Goal: Check status: Check status

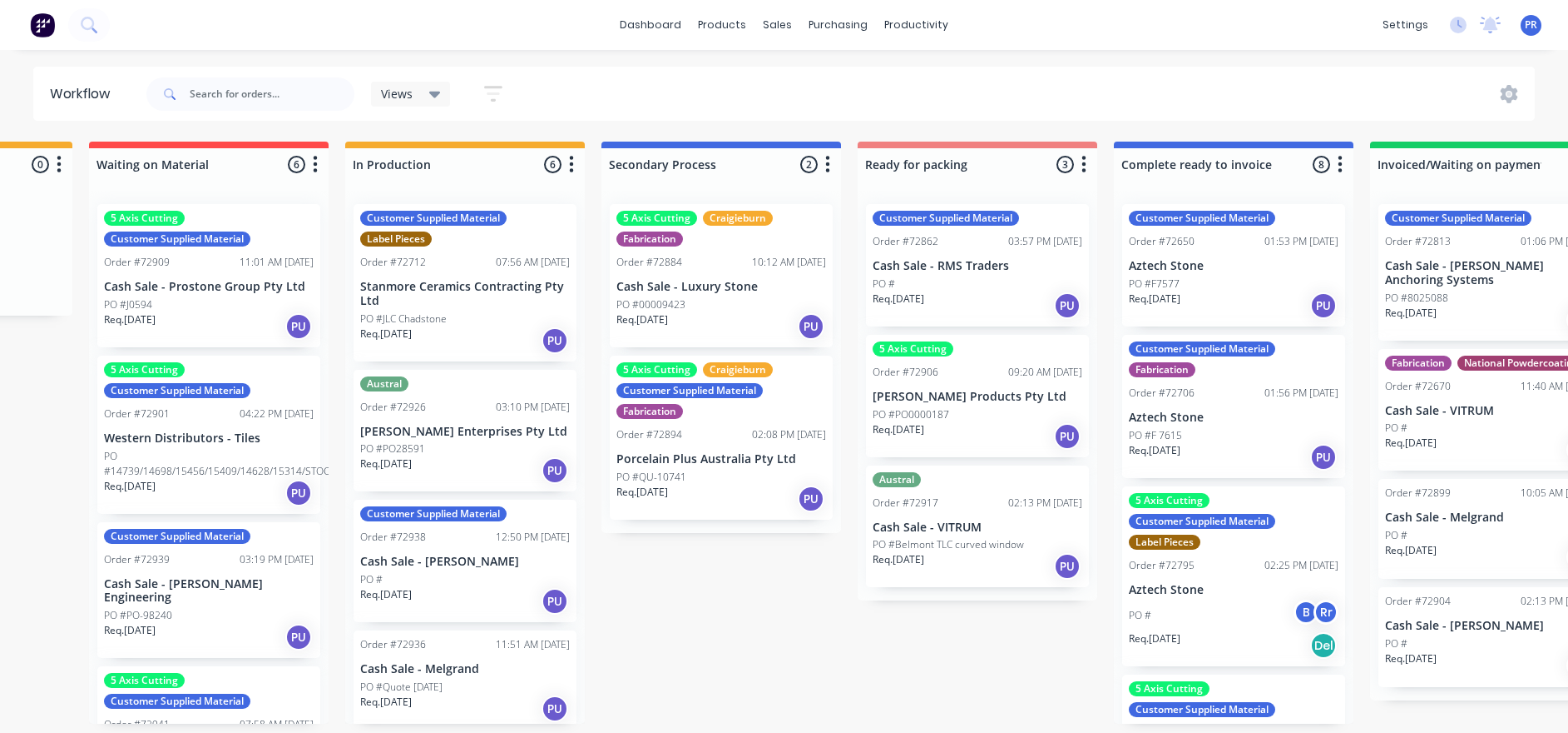
drag, startPoint x: 90, startPoint y: 412, endPoint x: 164, endPoint y: 428, distance: 75.7
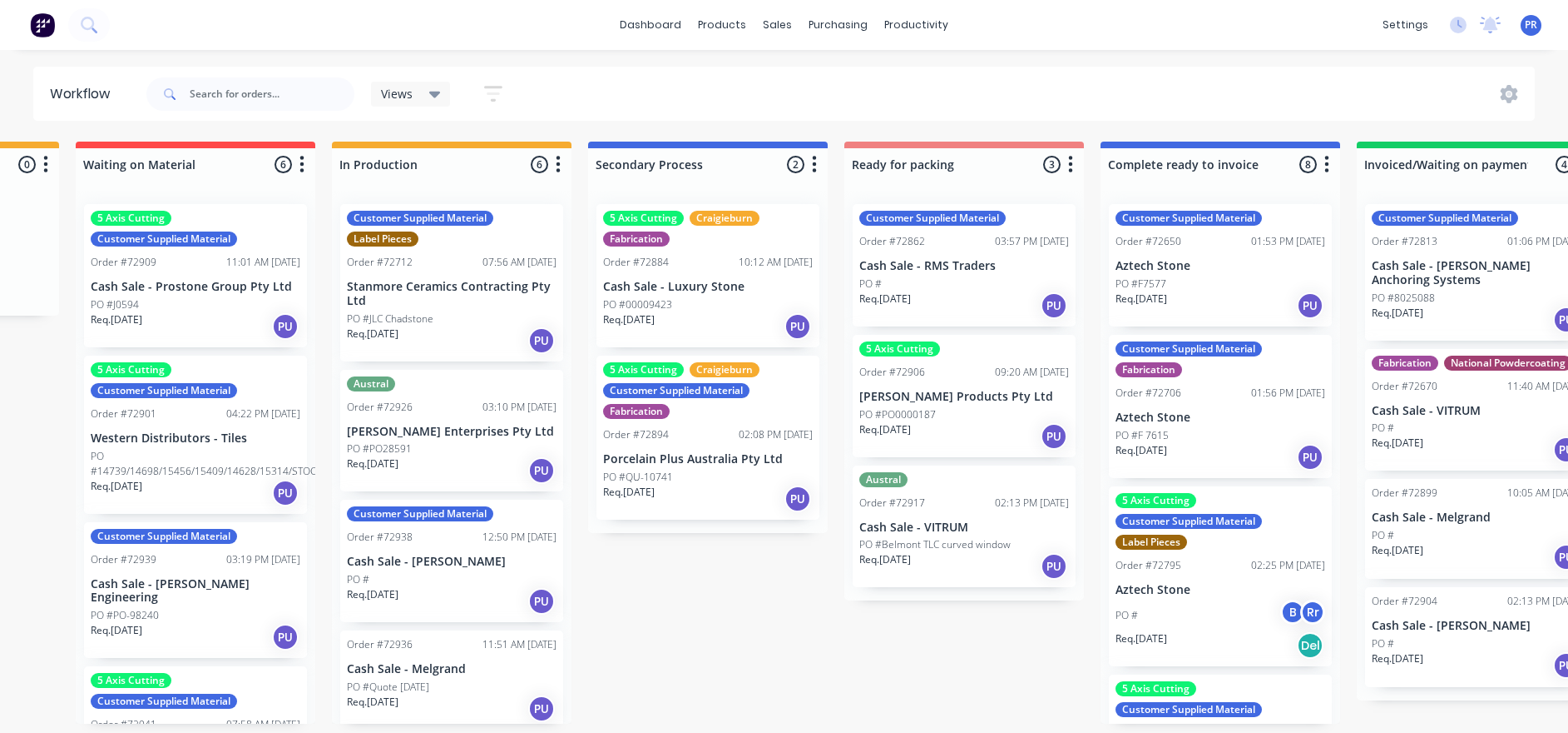
drag, startPoint x: 729, startPoint y: 575, endPoint x: 722, endPoint y: 559, distance: 17.5
click at [729, 556] on div "Submitted 1 Status colour #273444 hex #273444 Save Cancel Summaries Total order…" at bounding box center [1022, 433] width 3016 height 582
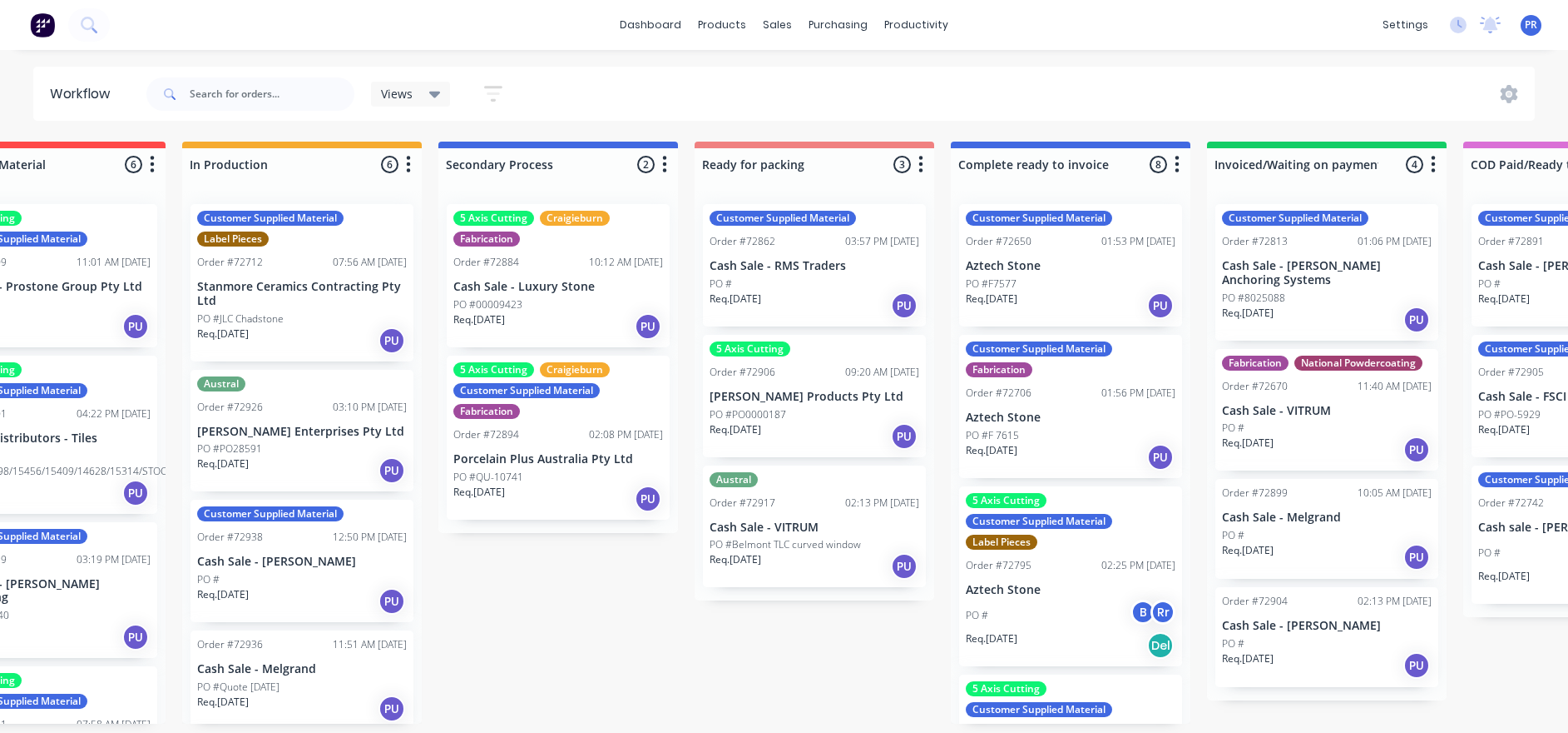
drag, startPoint x: 728, startPoint y: 614, endPoint x: 796, endPoint y: 622, distance: 68.5
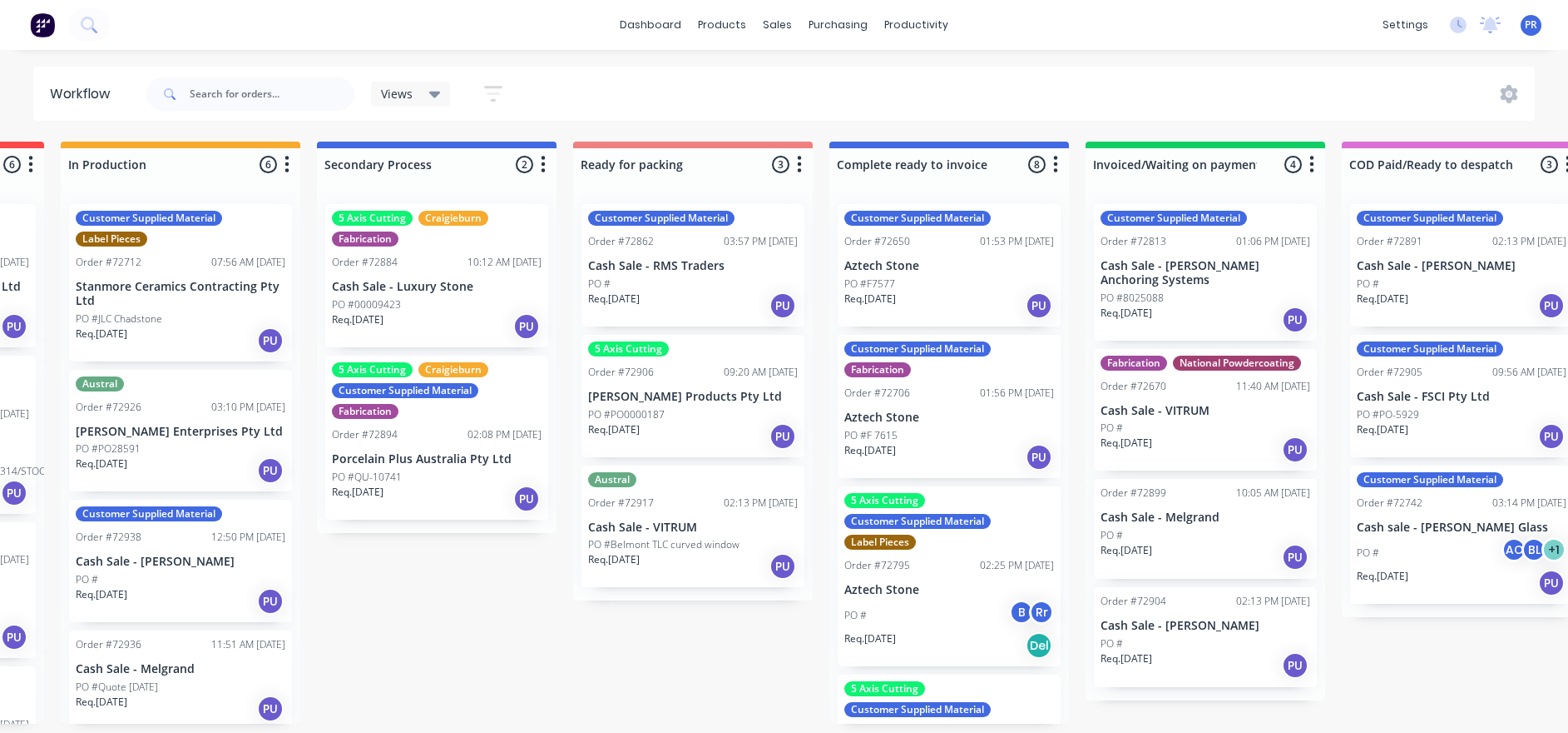
drag, startPoint x: 679, startPoint y: 683, endPoint x: 700, endPoint y: 682, distance: 21.0
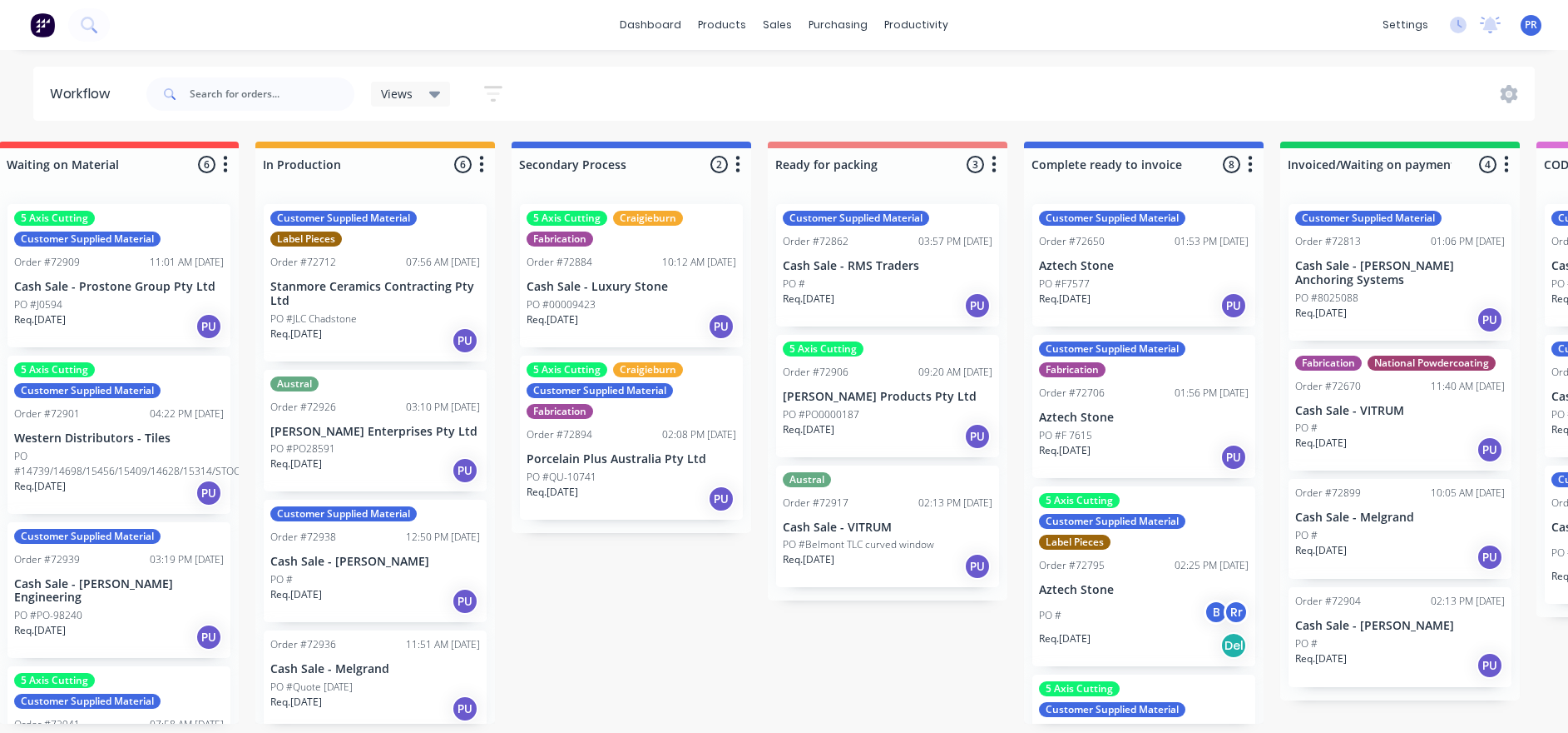
scroll to position [0, 0]
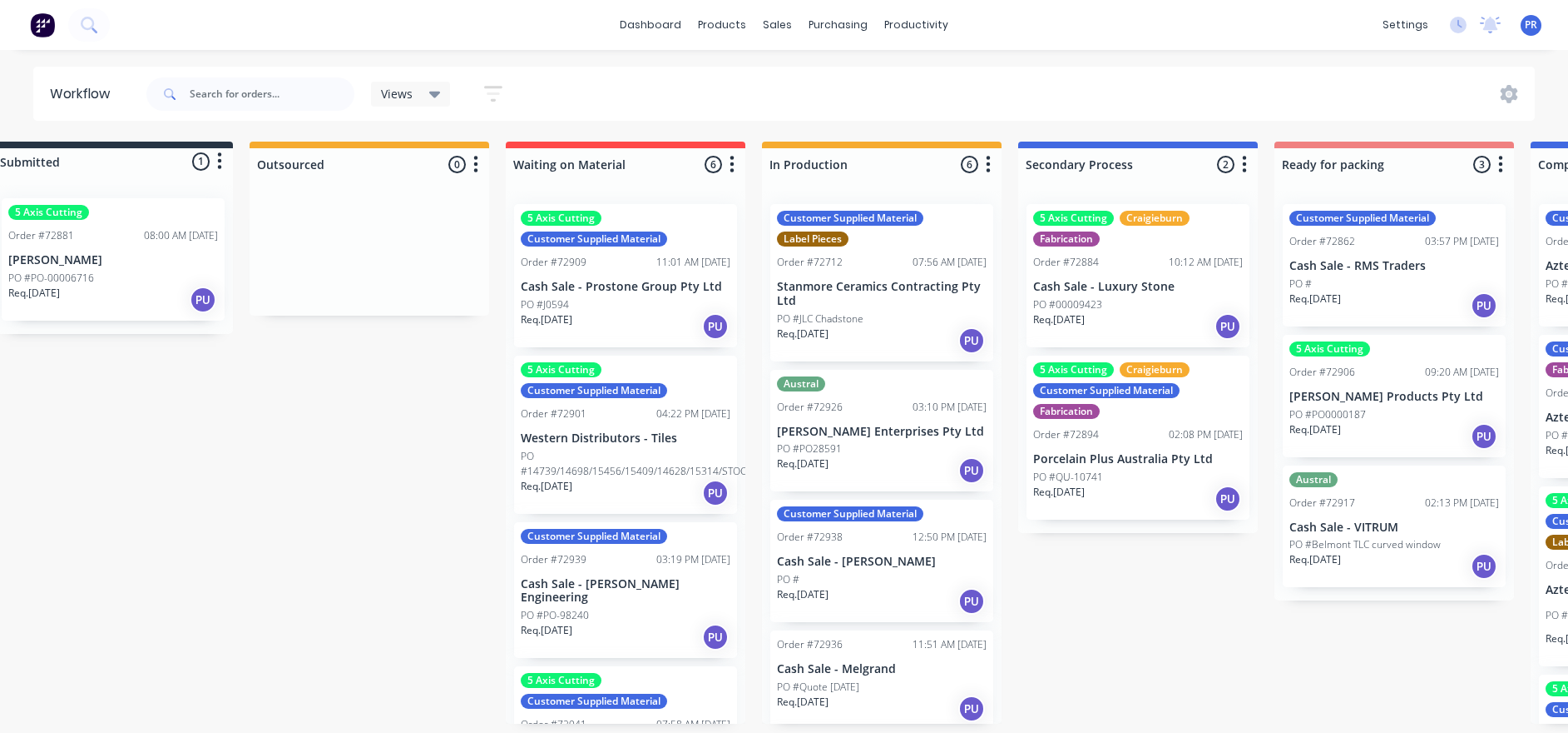
drag, startPoint x: 471, startPoint y: 660, endPoint x: 259, endPoint y: 639, distance: 213.0
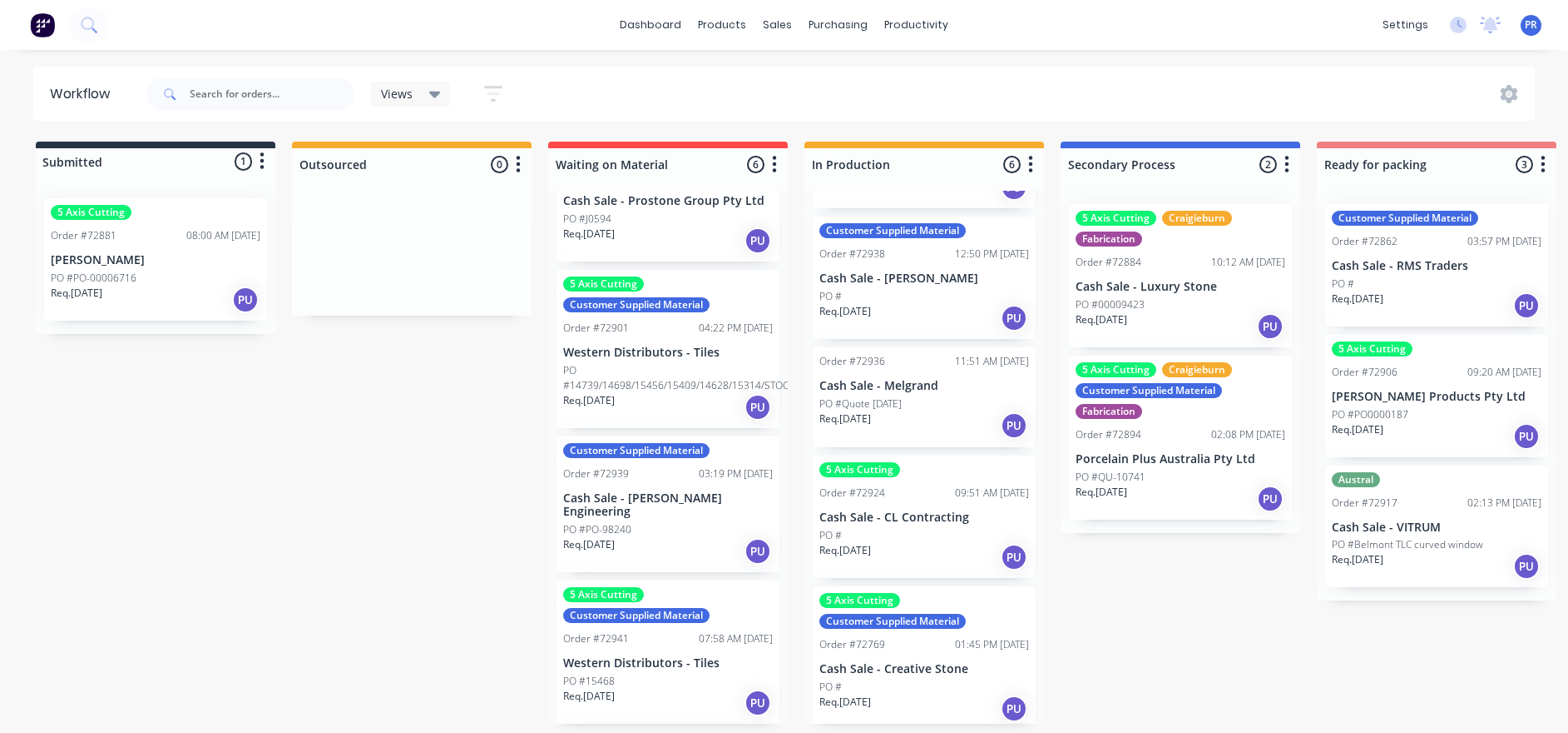
scroll to position [125, 0]
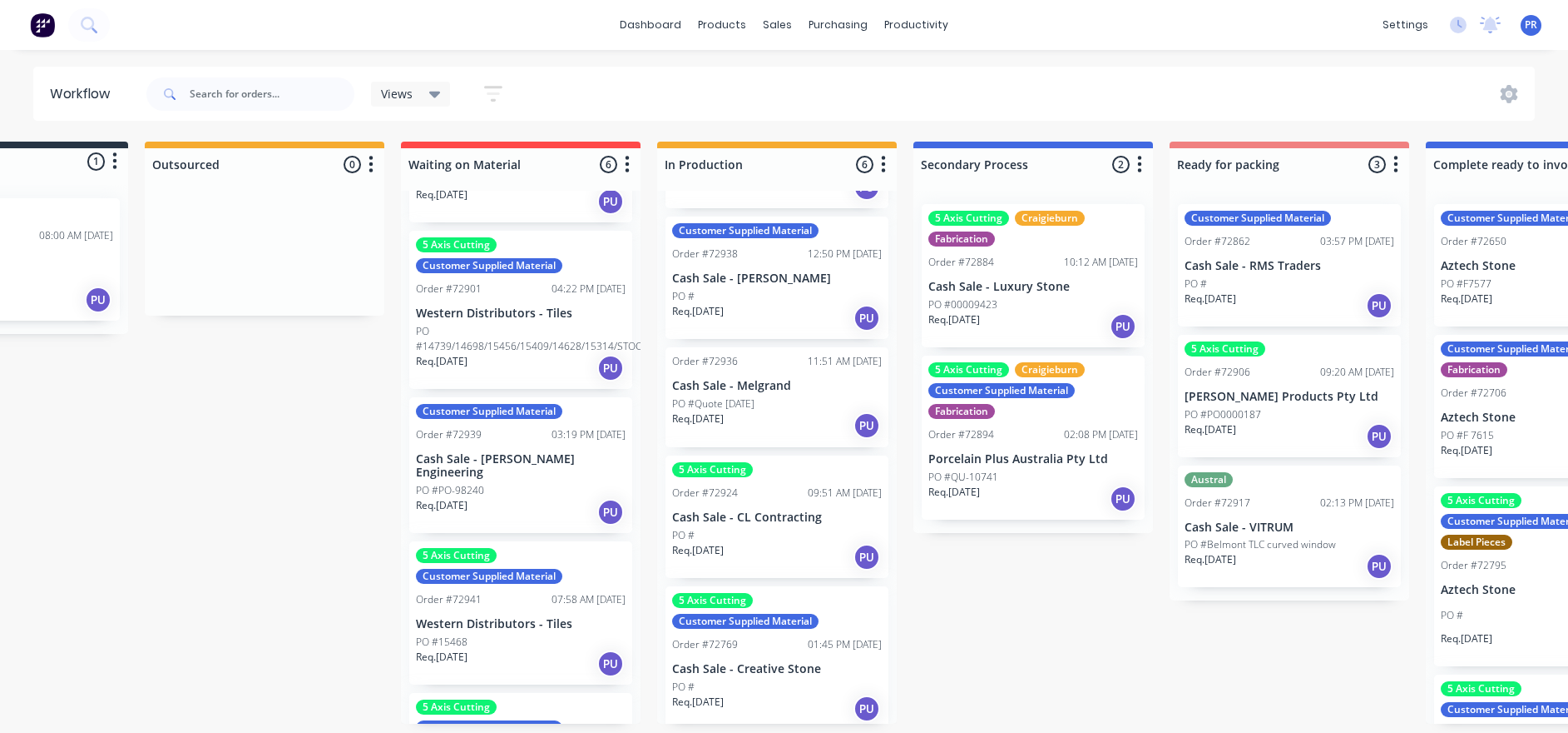
drag, startPoint x: 1159, startPoint y: 703, endPoint x: 1215, endPoint y: 691, distance: 57.3
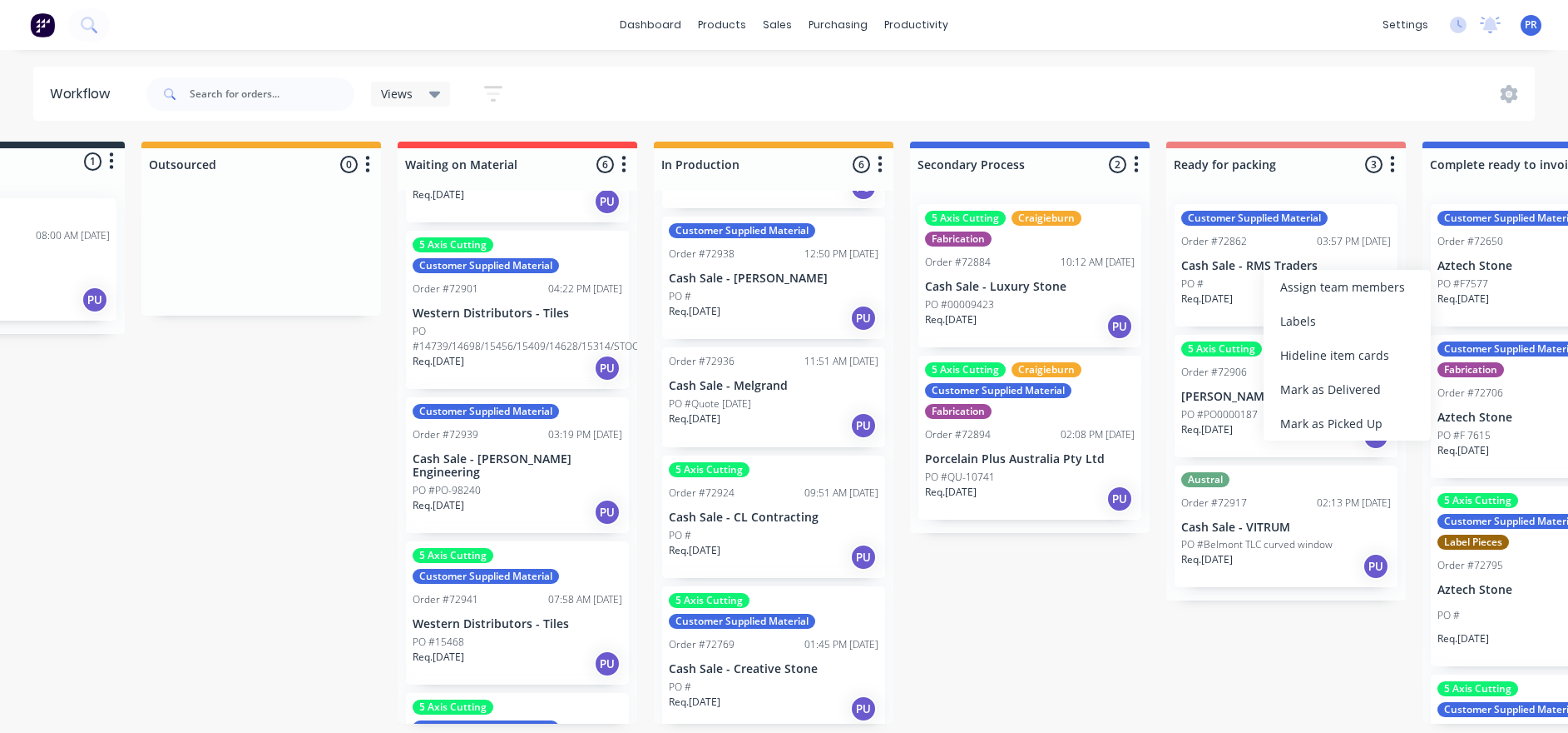
click at [1174, 556] on div "Submitted 1 Status colour #273444 hex #273444 Save Cancel Summaries Total order…" at bounding box center [1344, 433] width 3016 height 582
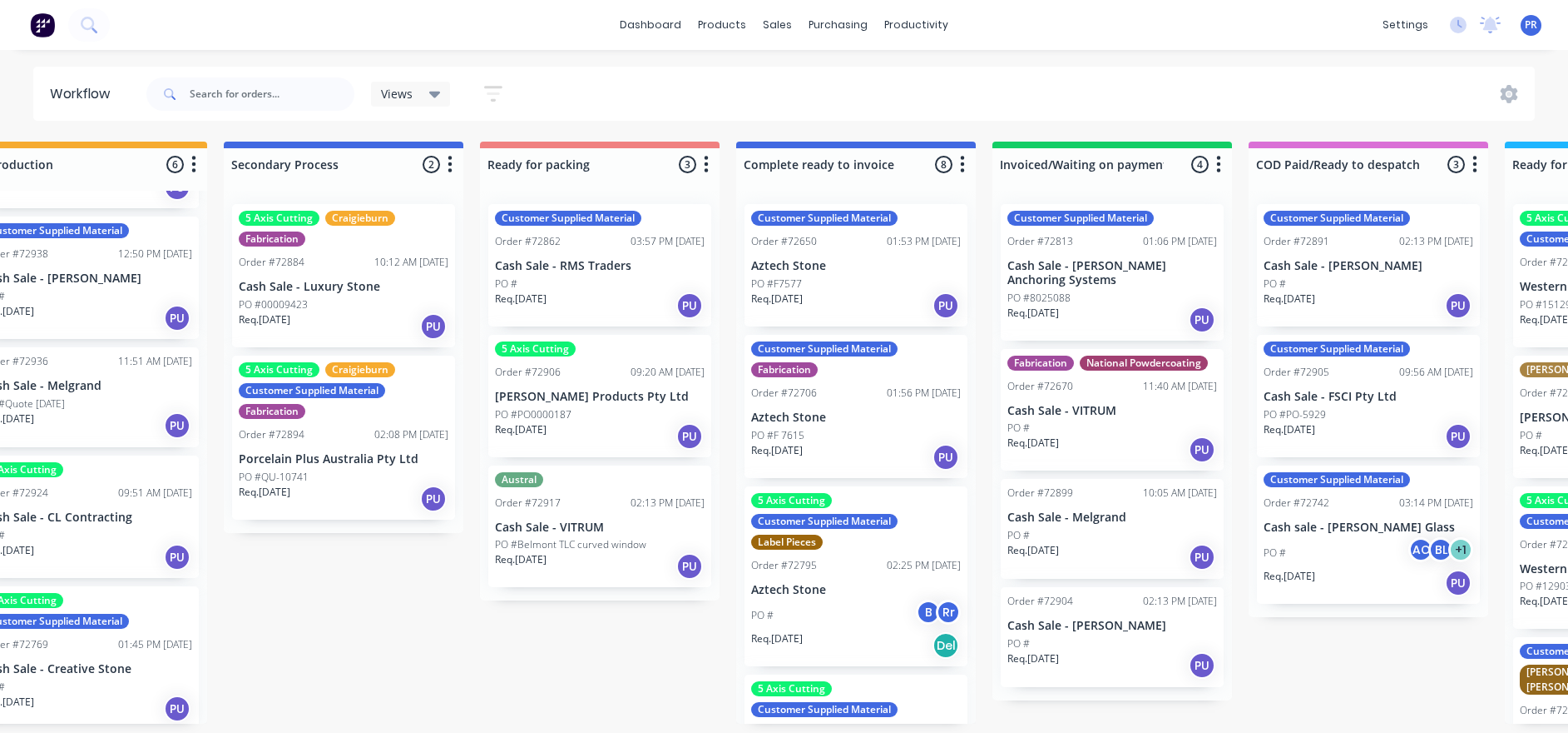
drag, startPoint x: 1181, startPoint y: 669, endPoint x: 1326, endPoint y: 705, distance: 149.4
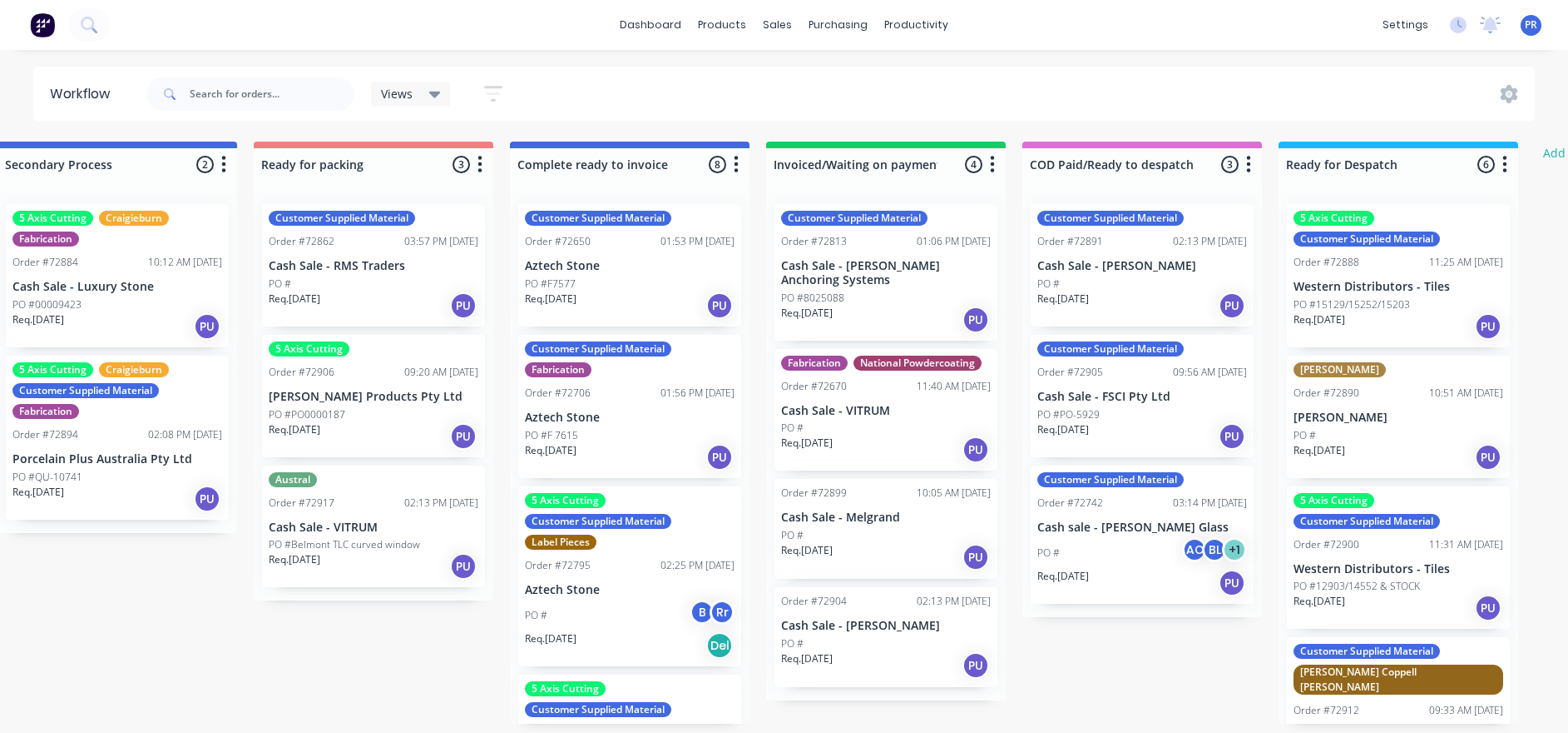
drag, startPoint x: 1265, startPoint y: 646, endPoint x: 1332, endPoint y: 639, distance: 67.4
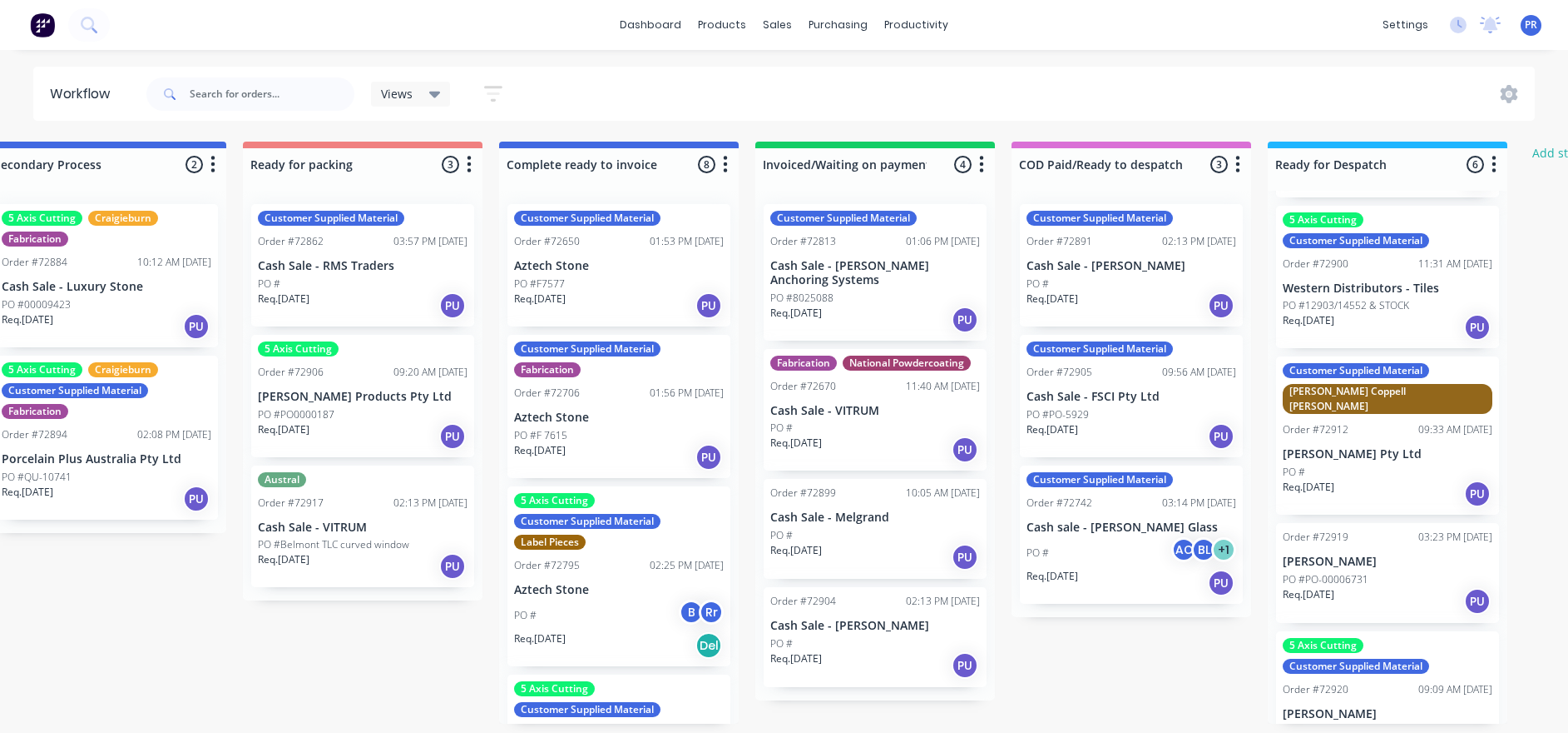
scroll to position [311, 0]
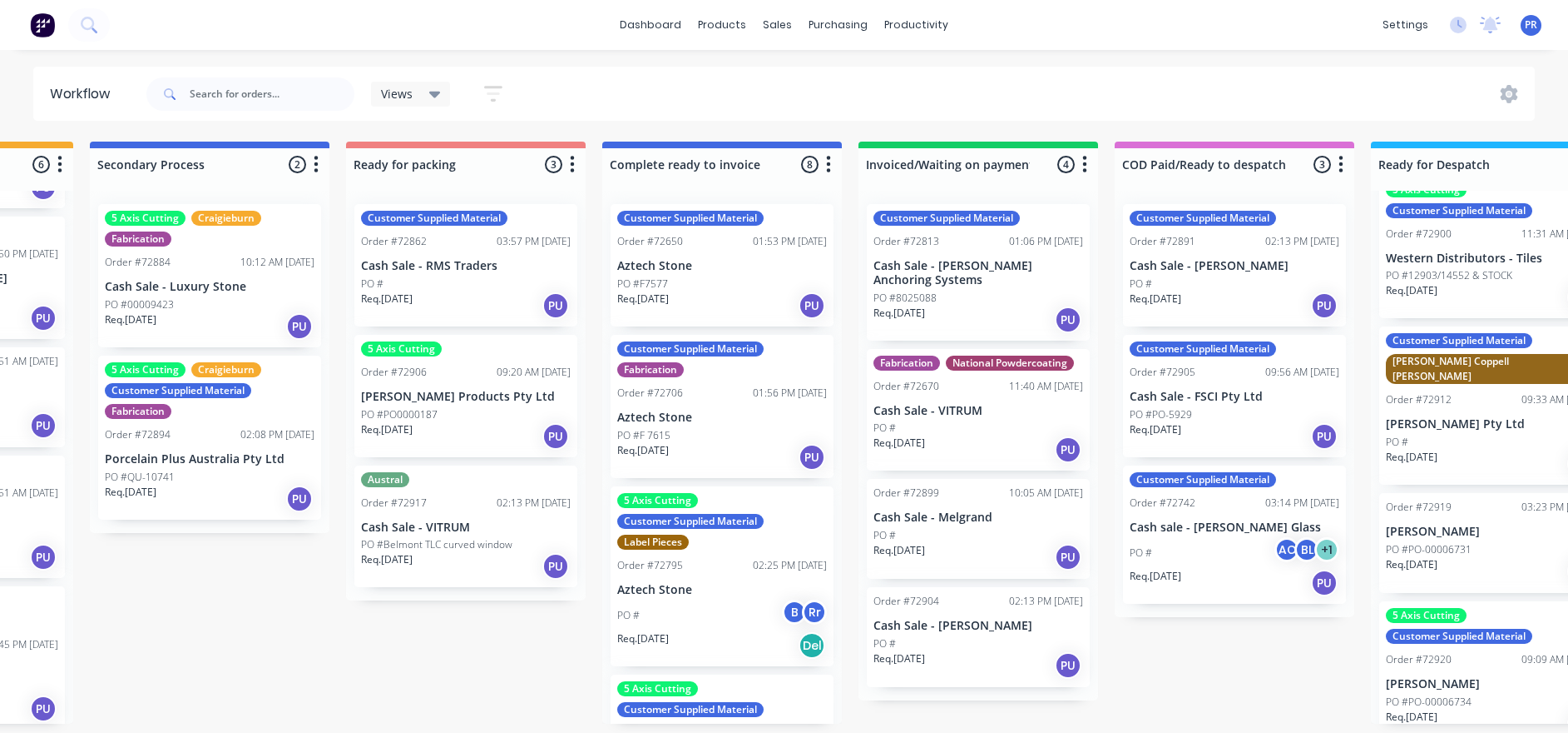
drag, startPoint x: 407, startPoint y: 641, endPoint x: 338, endPoint y: 653, distance: 70.0
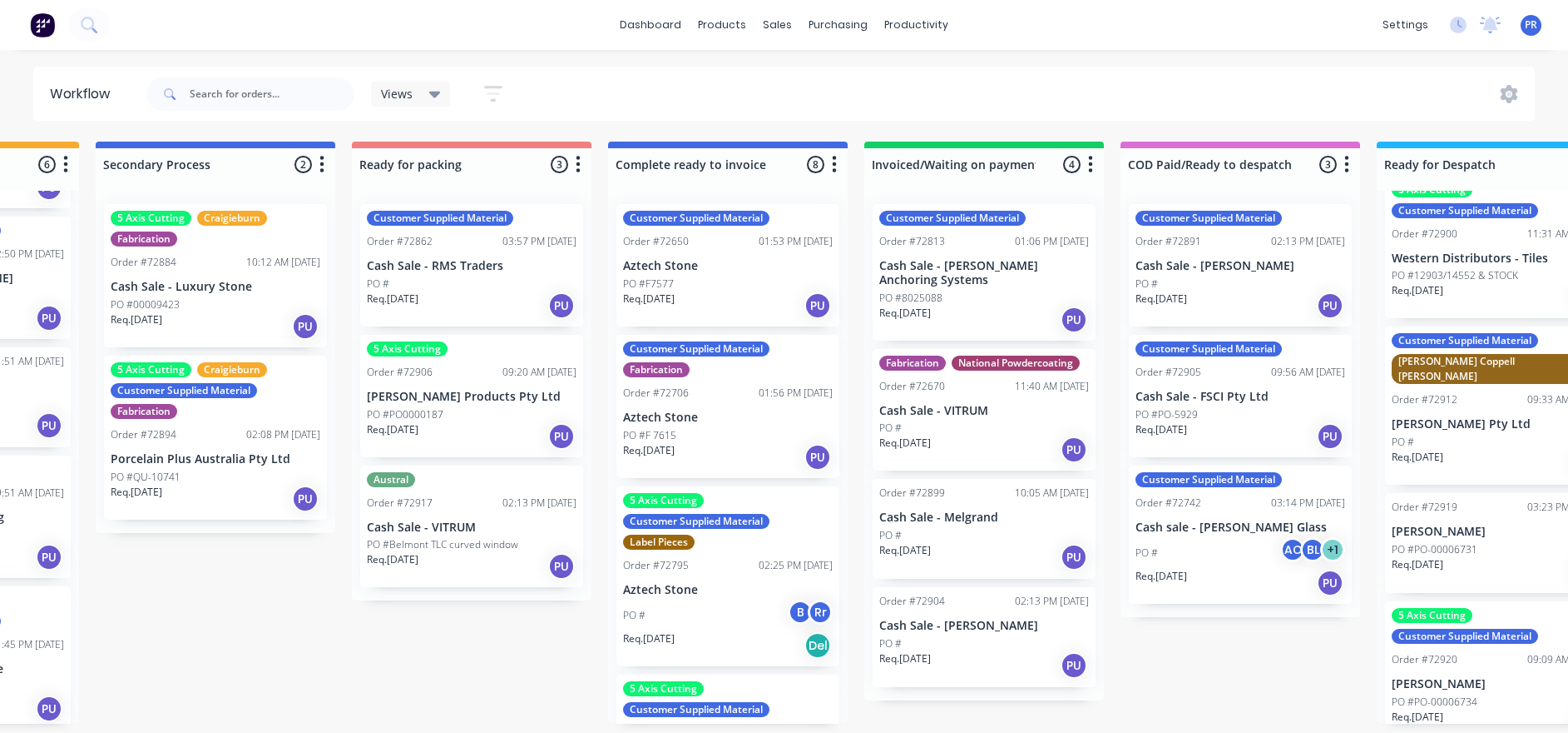
click at [982, 556] on div "PO #" at bounding box center [984, 643] width 209 height 15
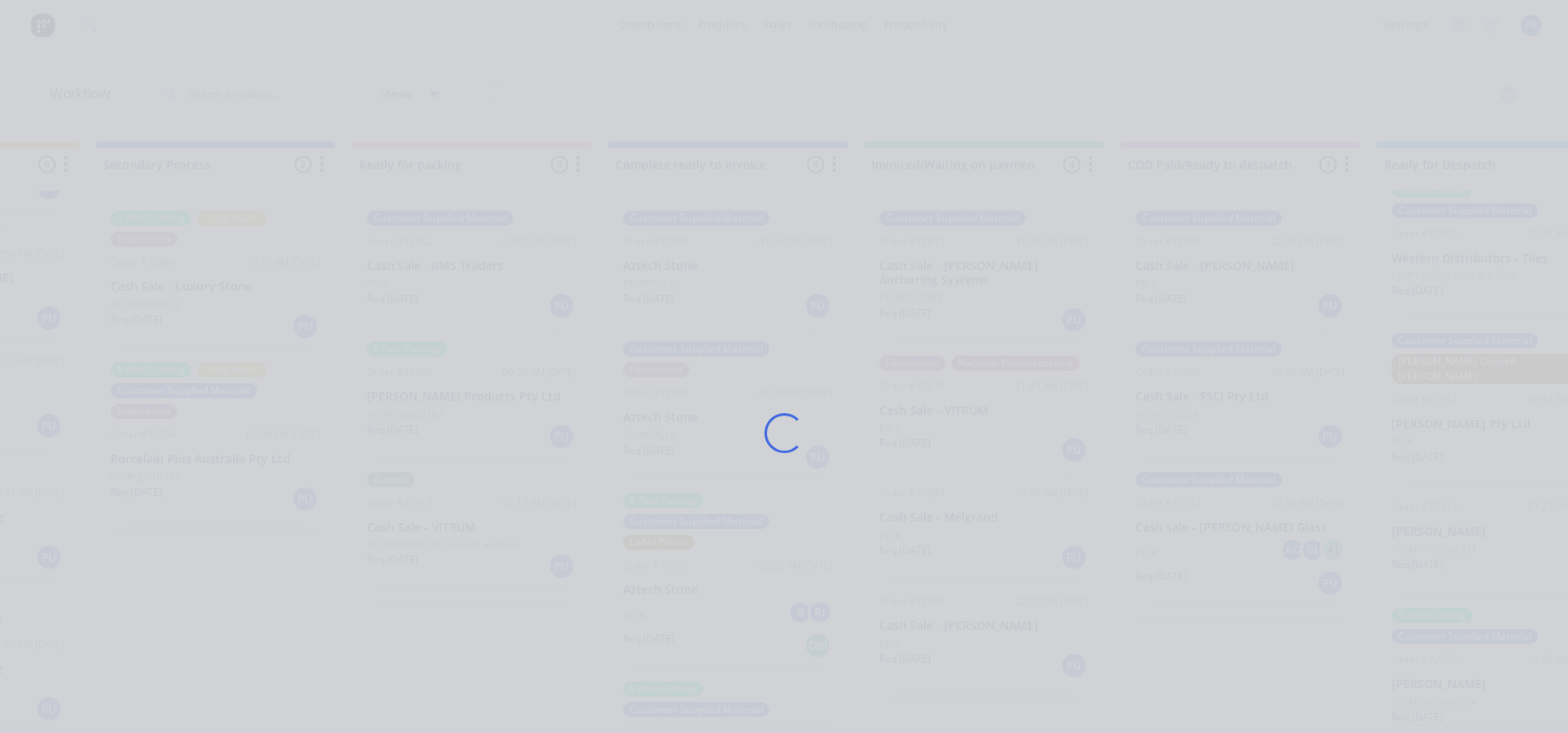
click at [811, 126] on div "Loading..." at bounding box center [784, 433] width 1331 height 733
click at [840, 177] on div "Loading..." at bounding box center [784, 433] width 1331 height 733
